Goal: Information Seeking & Learning: Learn about a topic

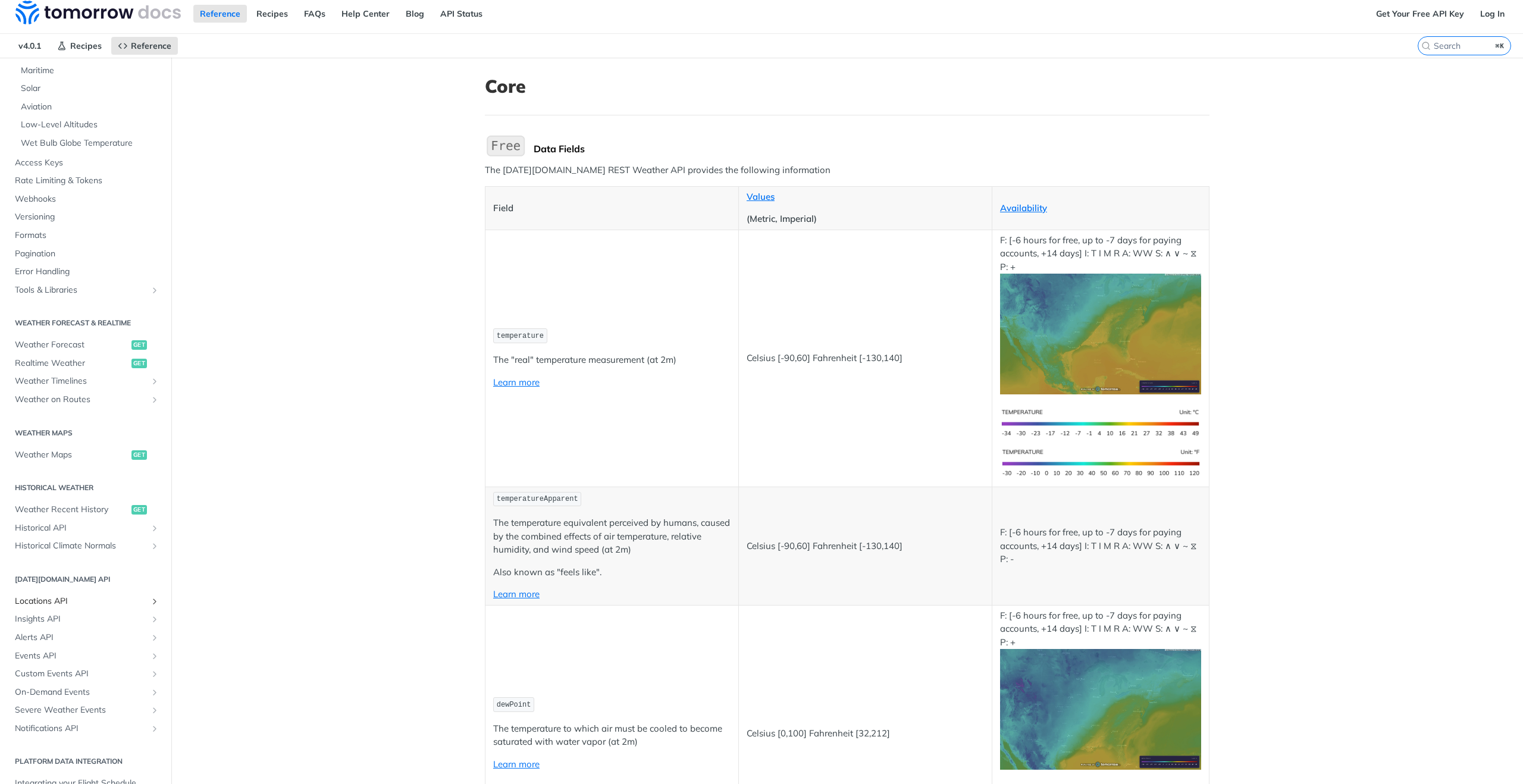
click at [40, 604] on span "Locations API" at bounding box center [80, 601] width 132 height 12
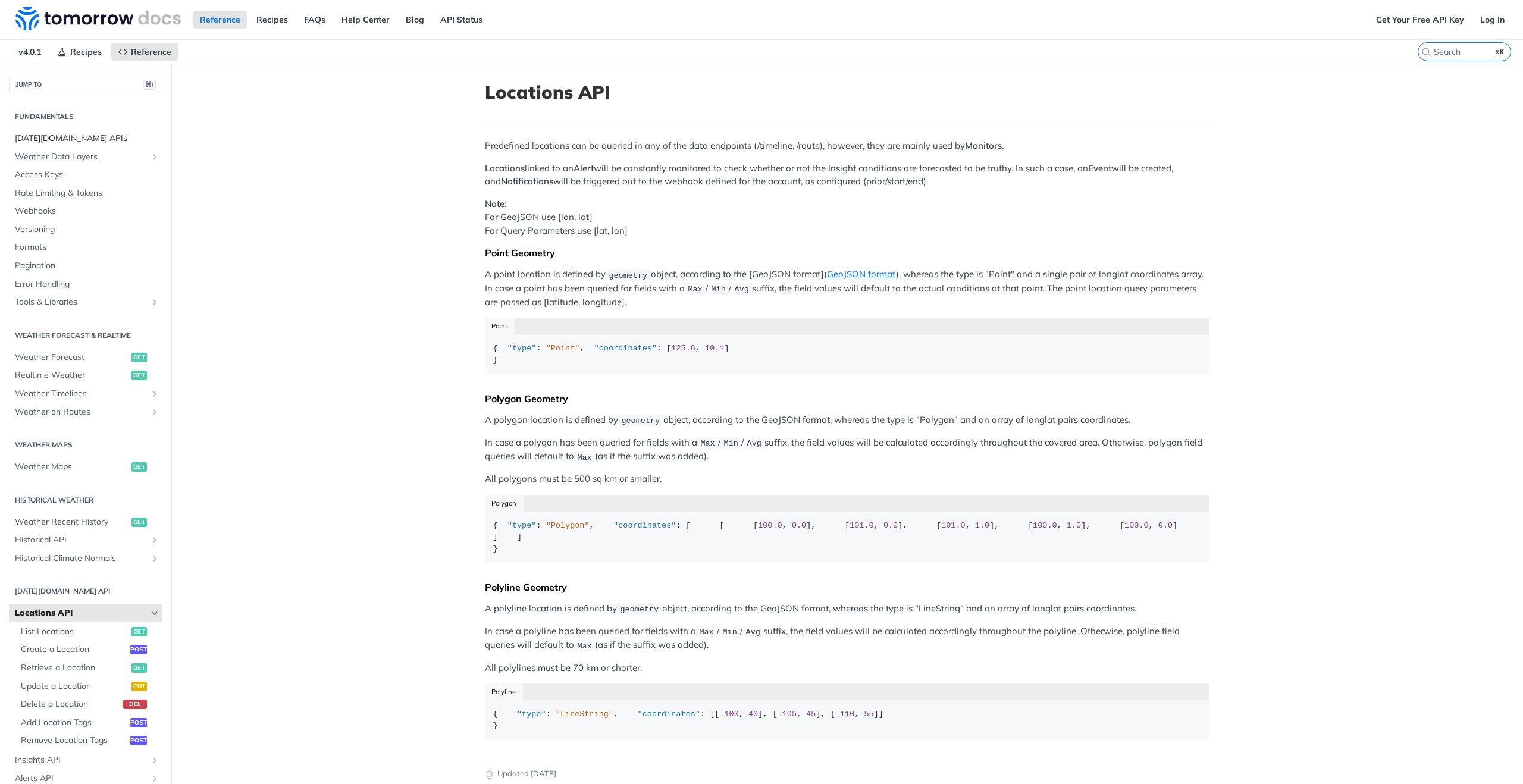
click at [44, 139] on span "[DATE][DOMAIN_NAME] APIs" at bounding box center [86, 138] width 144 height 12
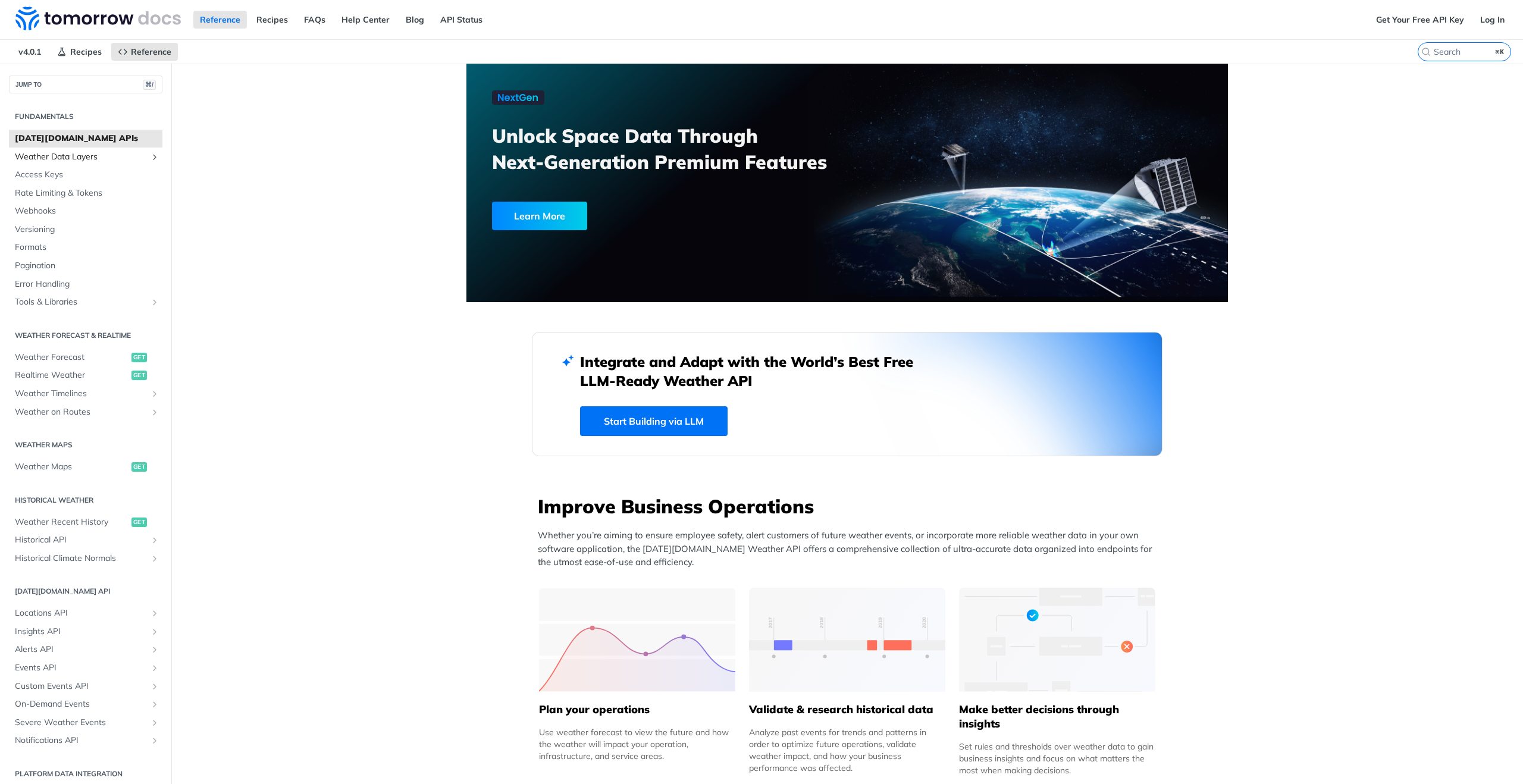
click at [52, 156] on span "Weather Data Layers" at bounding box center [80, 157] width 132 height 12
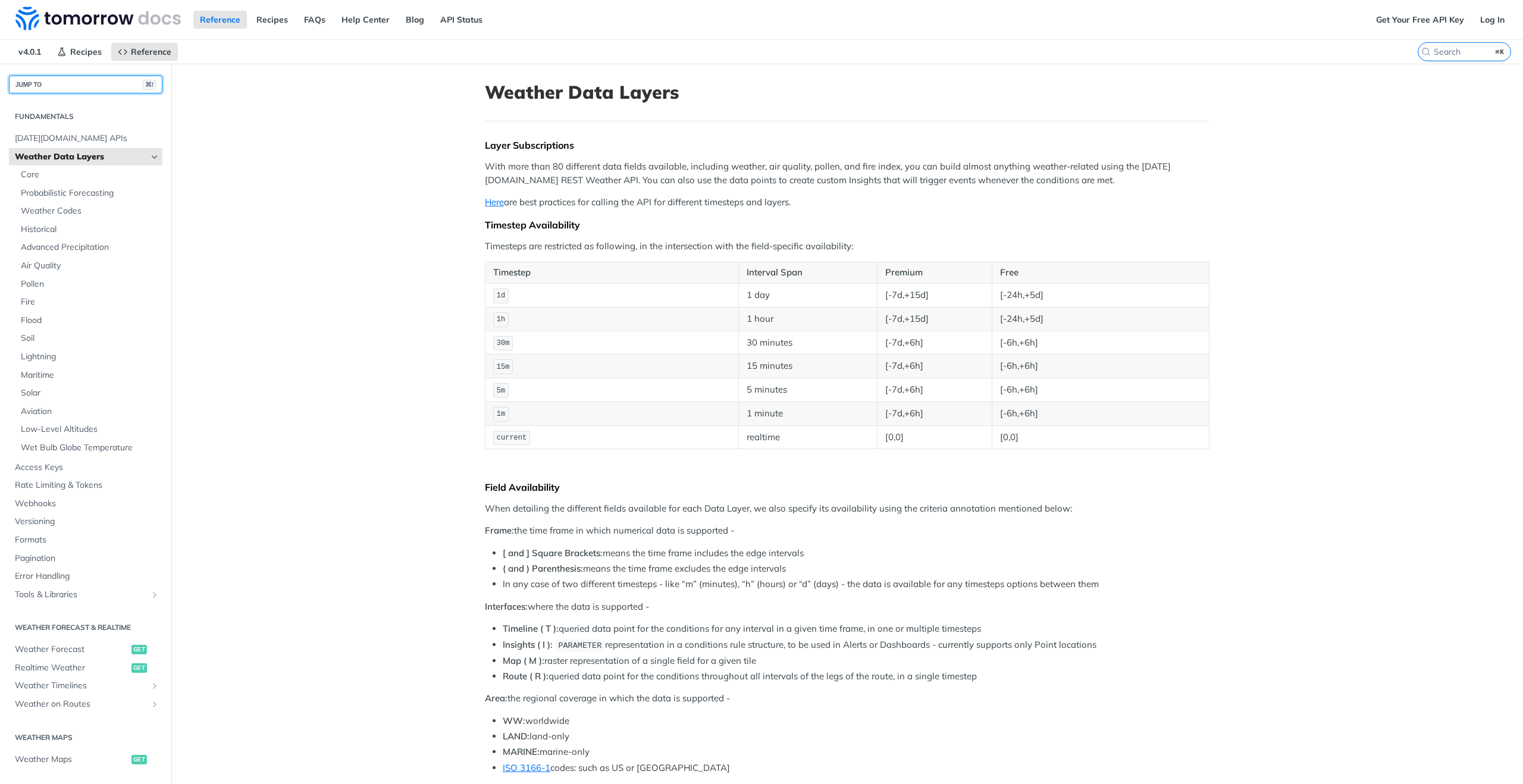
click at [94, 87] on button "JUMP TO ⌘/" at bounding box center [85, 84] width 154 height 18
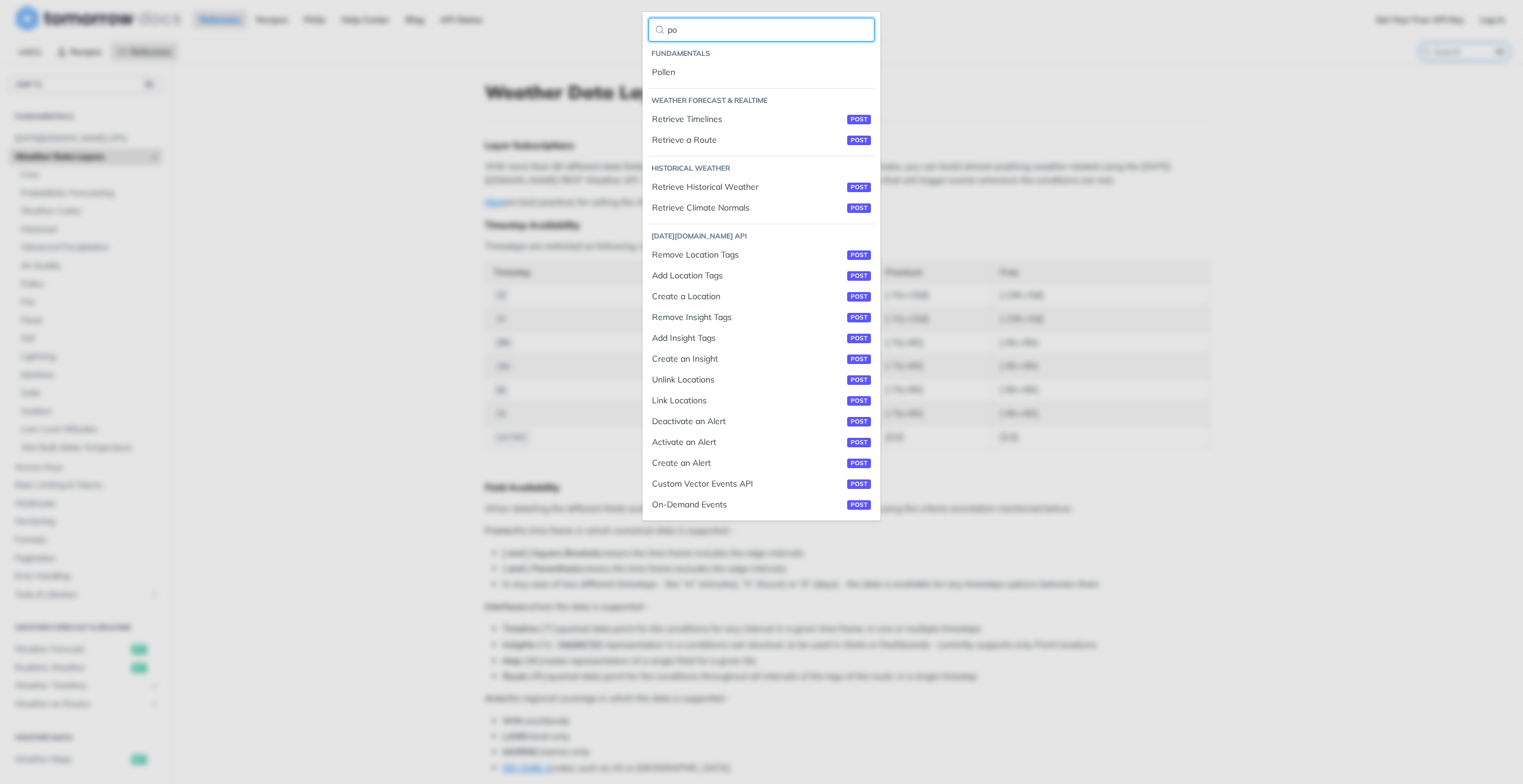
type input "p"
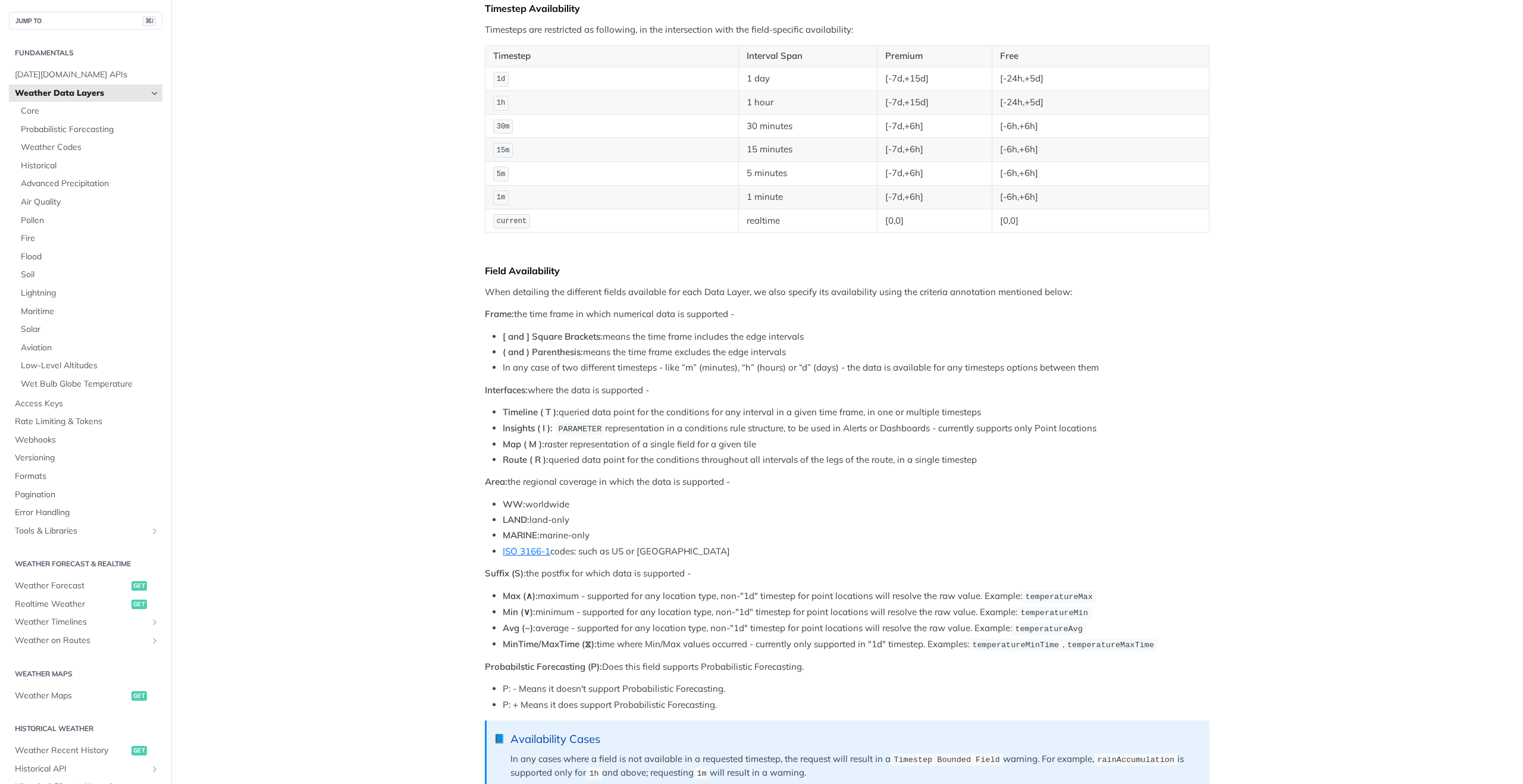
scroll to position [209, 0]
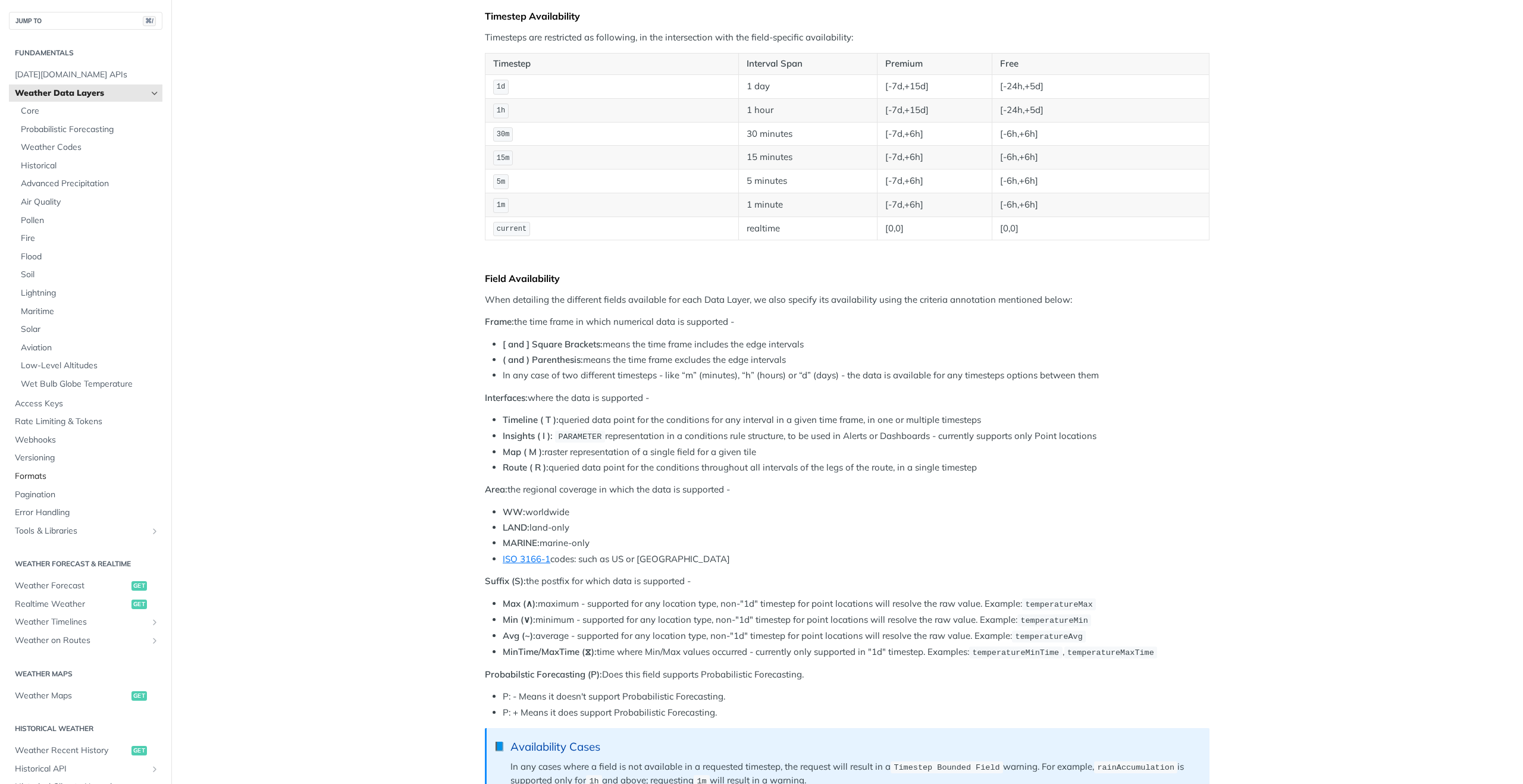
click at [38, 476] on span "Formats" at bounding box center [86, 477] width 144 height 12
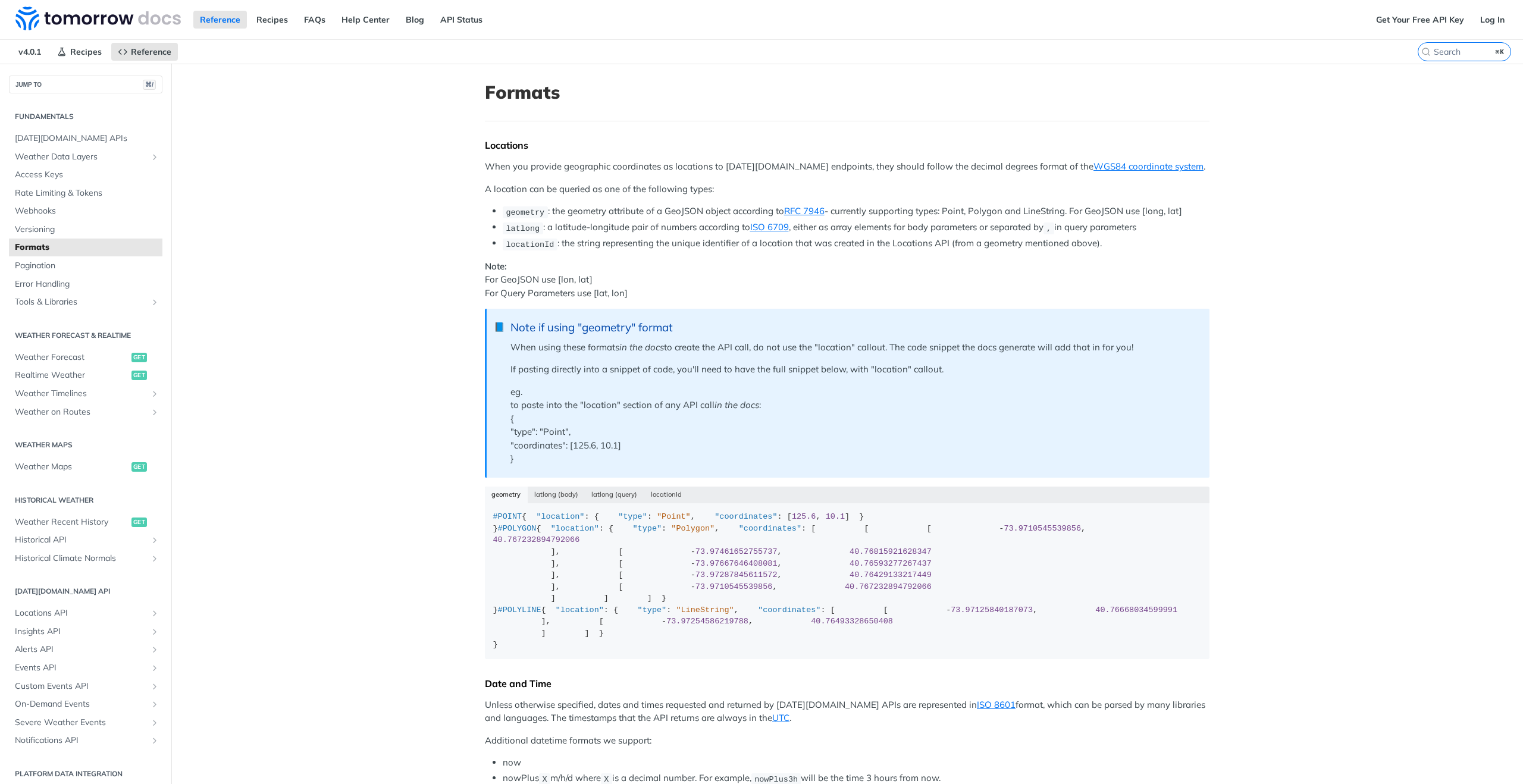
scroll to position [7, 0]
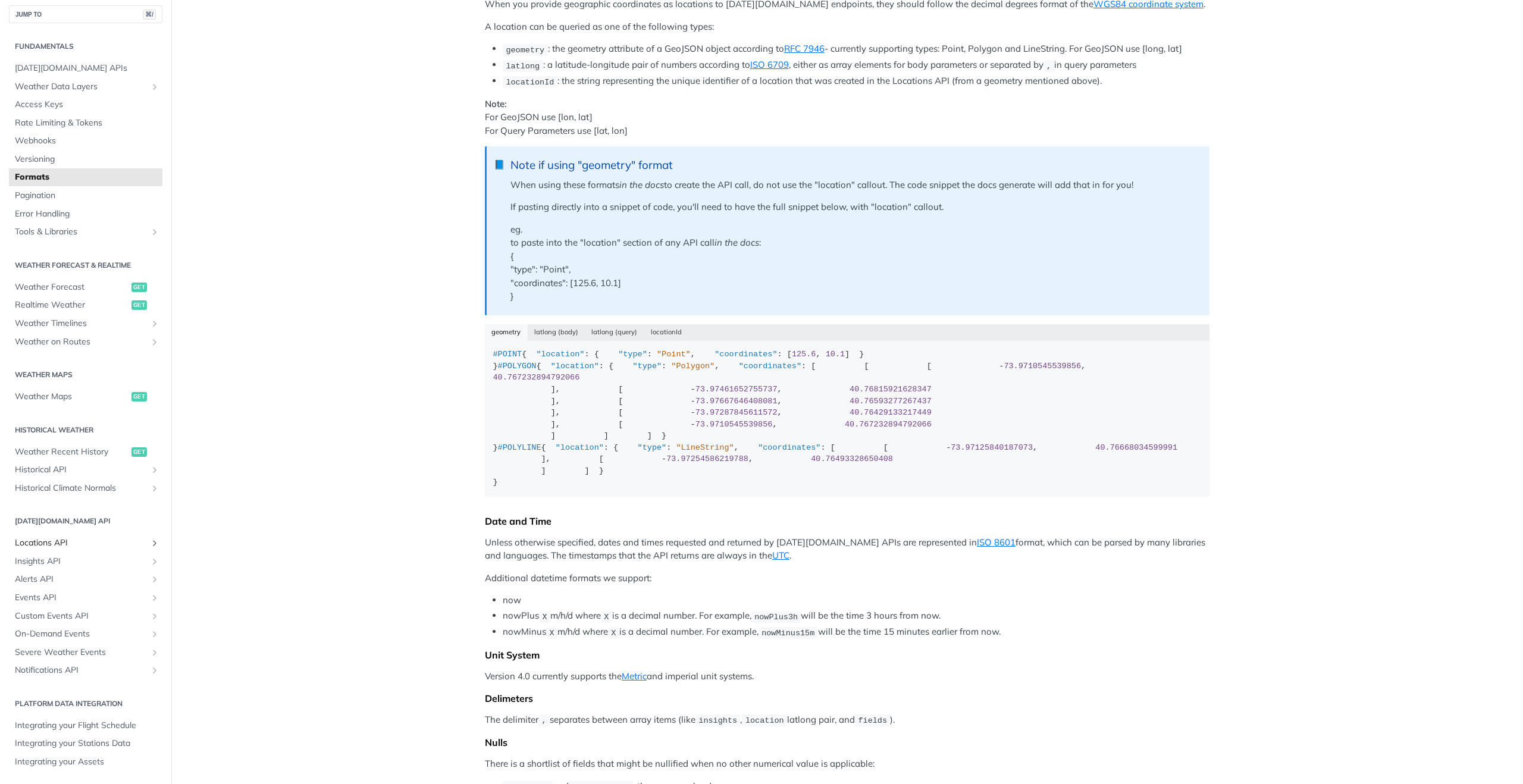
click at [66, 547] on span "Locations API" at bounding box center [80, 543] width 132 height 12
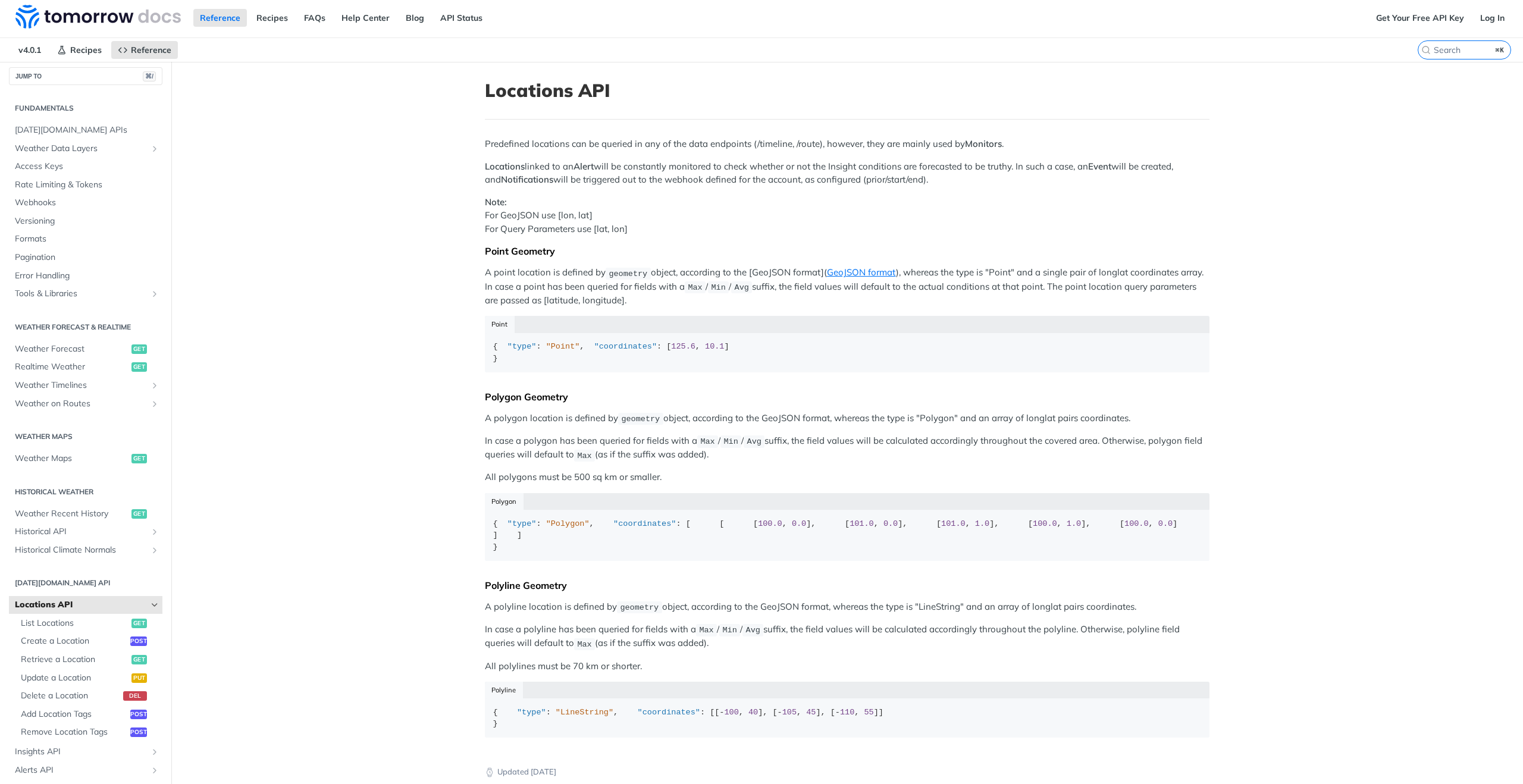
scroll to position [64, 0]
